Goal: Task Accomplishment & Management: Complete application form

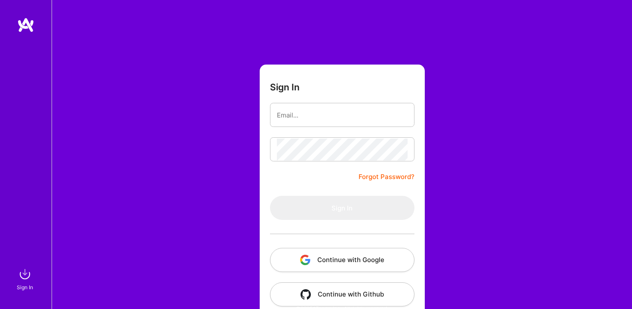
scroll to position [14, 0]
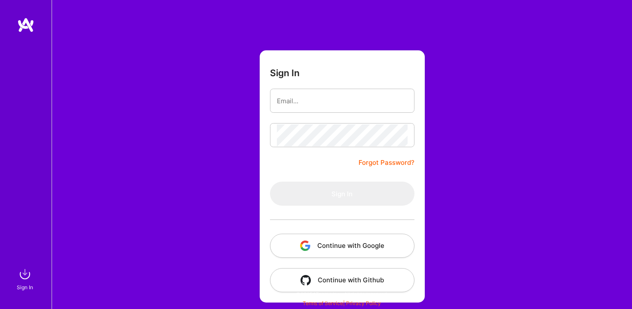
click at [327, 243] on button "Continue with Google" at bounding box center [342, 246] width 145 height 24
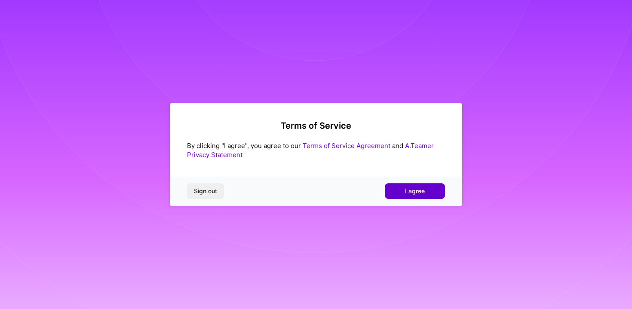
click at [417, 187] on span "I agree" at bounding box center [415, 191] width 20 height 9
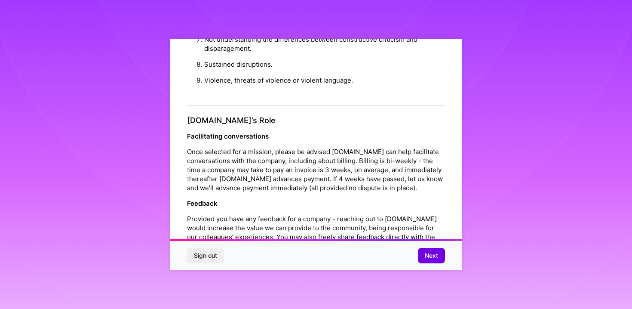
scroll to position [952, 0]
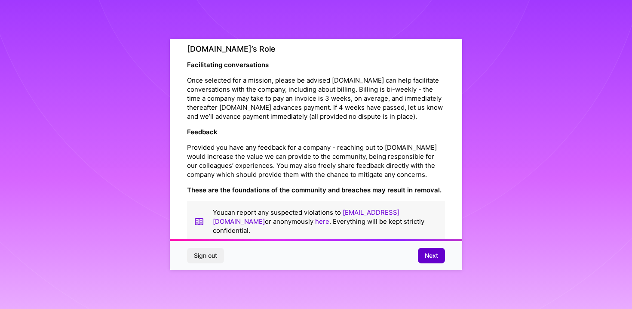
click at [430, 257] on span "Next" at bounding box center [431, 255] width 13 height 9
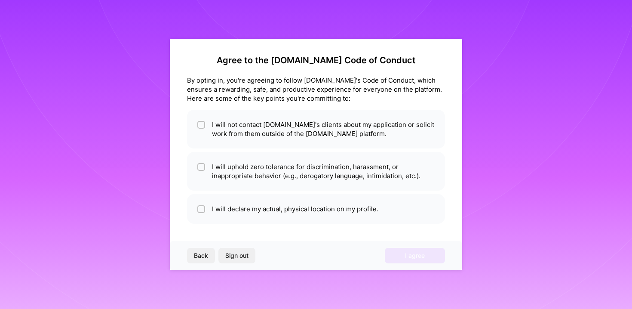
scroll to position [1, 0]
click at [198, 123] on div at bounding box center [201, 125] width 8 height 8
checkbox input "true"
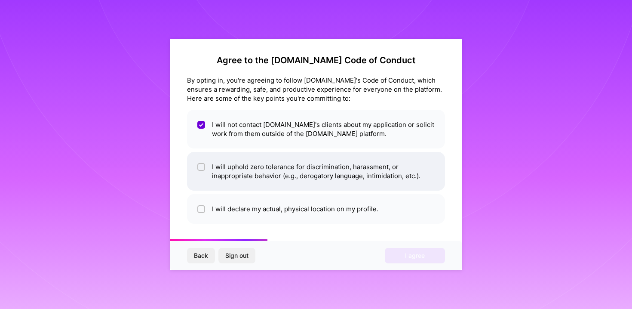
click at [206, 165] on li "I will uphold zero tolerance for discrimination, harassment, or inappropriate b…" at bounding box center [316, 171] width 258 height 39
checkbox input "true"
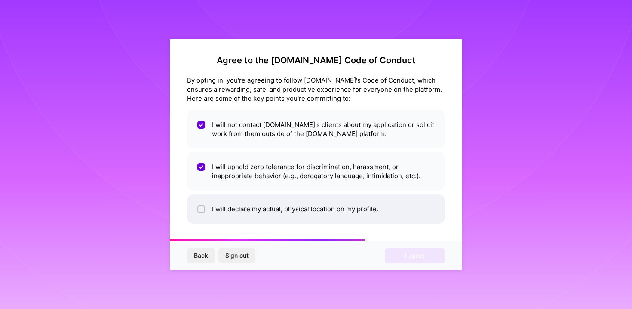
click at [204, 207] on input "checkbox" at bounding box center [202, 210] width 6 height 6
checkbox input "true"
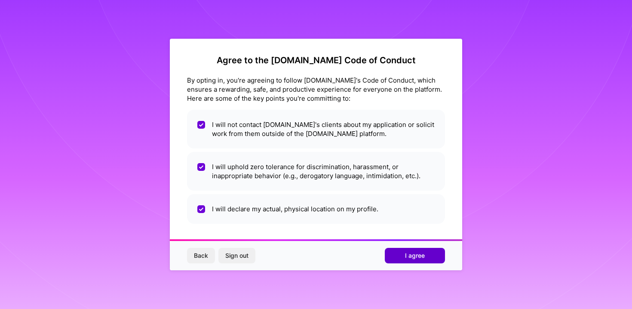
click at [398, 257] on button "I agree" at bounding box center [415, 255] width 60 height 15
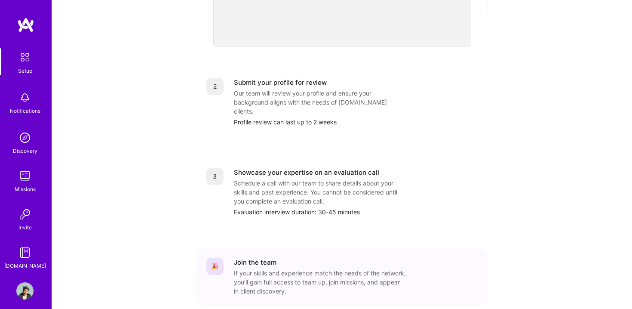
scroll to position [345, 0]
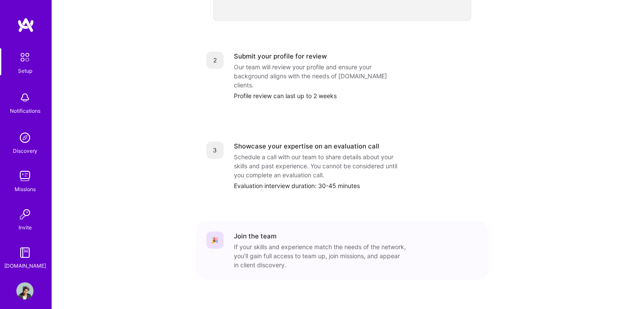
click at [280, 155] on div "Schedule a call with our team to share details about your skills and past exper…" at bounding box center [320, 165] width 172 height 27
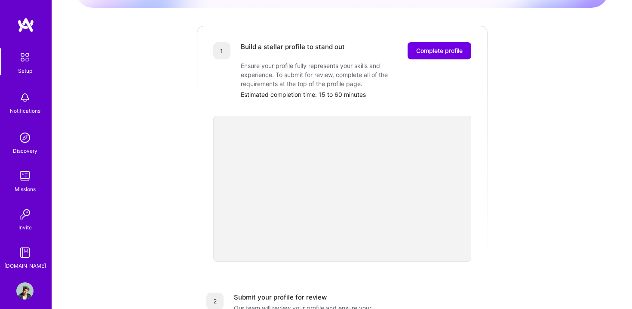
scroll to position [0, 0]
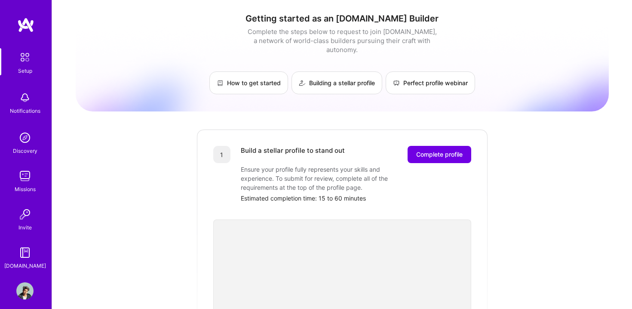
click at [35, 102] on div "Notifications" at bounding box center [24, 102] width 53 height 30
click at [19, 68] on div "Setup" at bounding box center [25, 70] width 14 height 9
click at [455, 146] on button "Complete profile" at bounding box center [440, 154] width 64 height 17
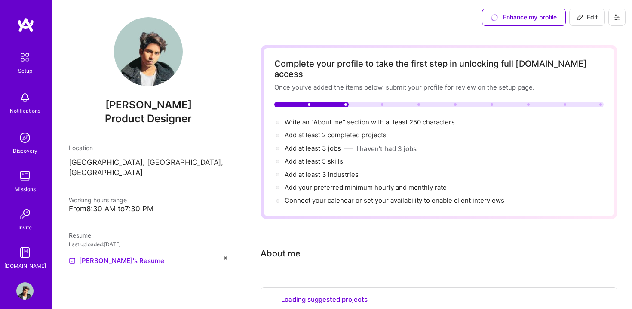
select select "US"
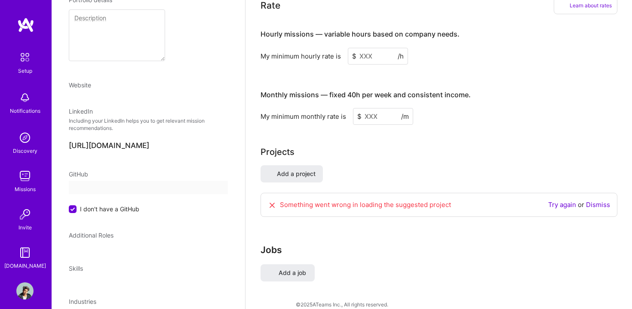
scroll to position [123, 0]
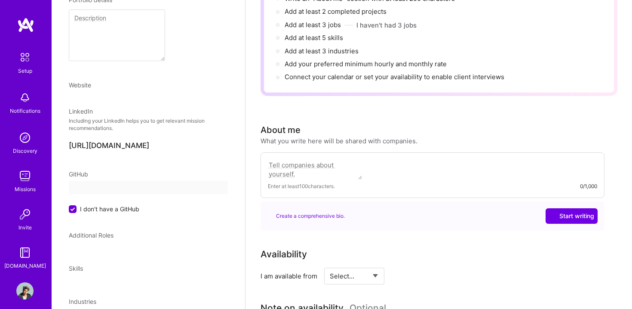
select select "US"
